Goal: Information Seeking & Learning: Learn about a topic

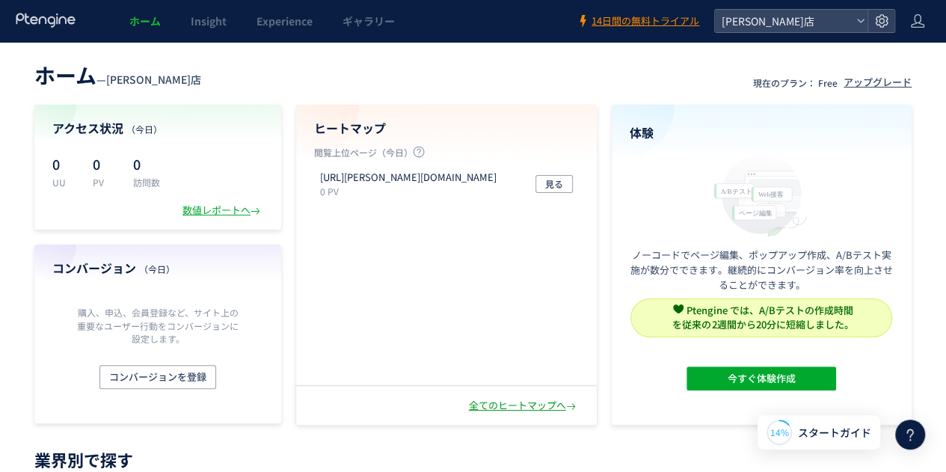
click at [538, 400] on div "全てのヒートマップへ" at bounding box center [524, 405] width 110 height 14
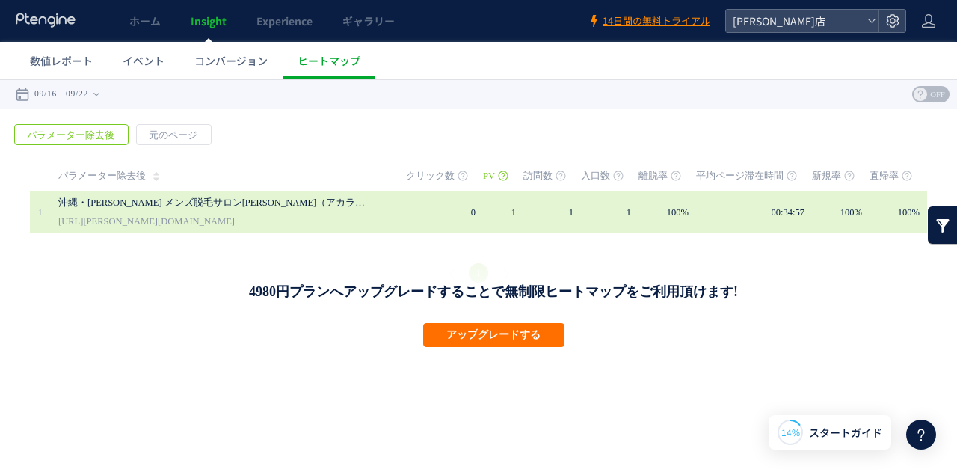
click at [303, 206] on link "沖縄・[PERSON_NAME] メンズ脱毛サロン[PERSON_NAME]（アカラ）最新脱毛技術でヒゲ・全身・VIO脱毛など、男性のための脱毛メニューを提供" at bounding box center [215, 203] width 314 height 18
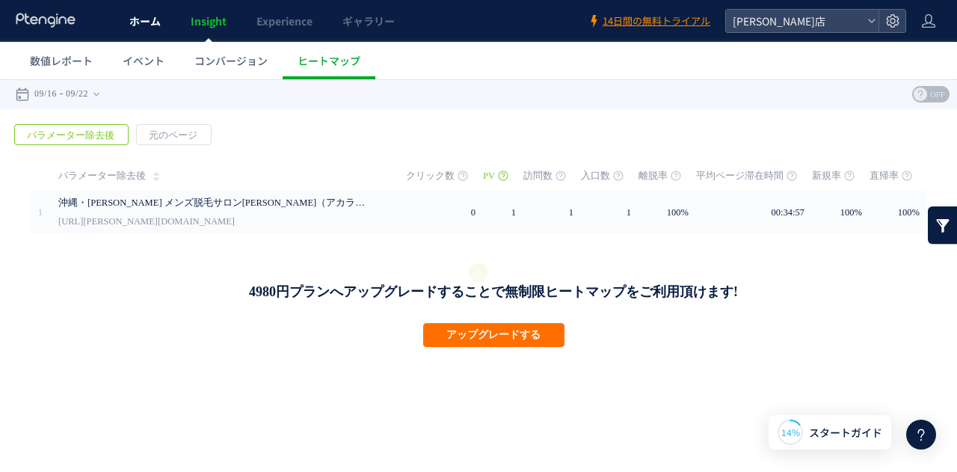
click at [135, 29] on link "ホーム" at bounding box center [144, 21] width 61 height 42
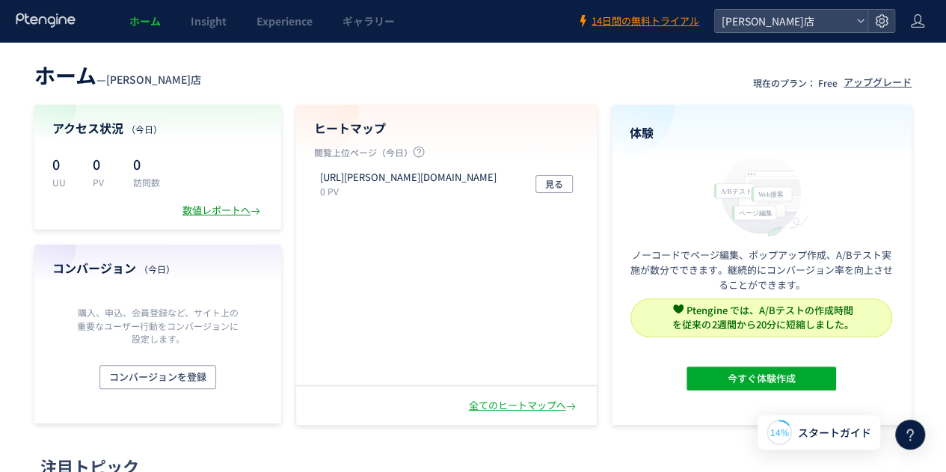
click at [227, 212] on div "数値レポートへ" at bounding box center [222, 210] width 81 height 14
